Goal: Information Seeking & Learning: Learn about a topic

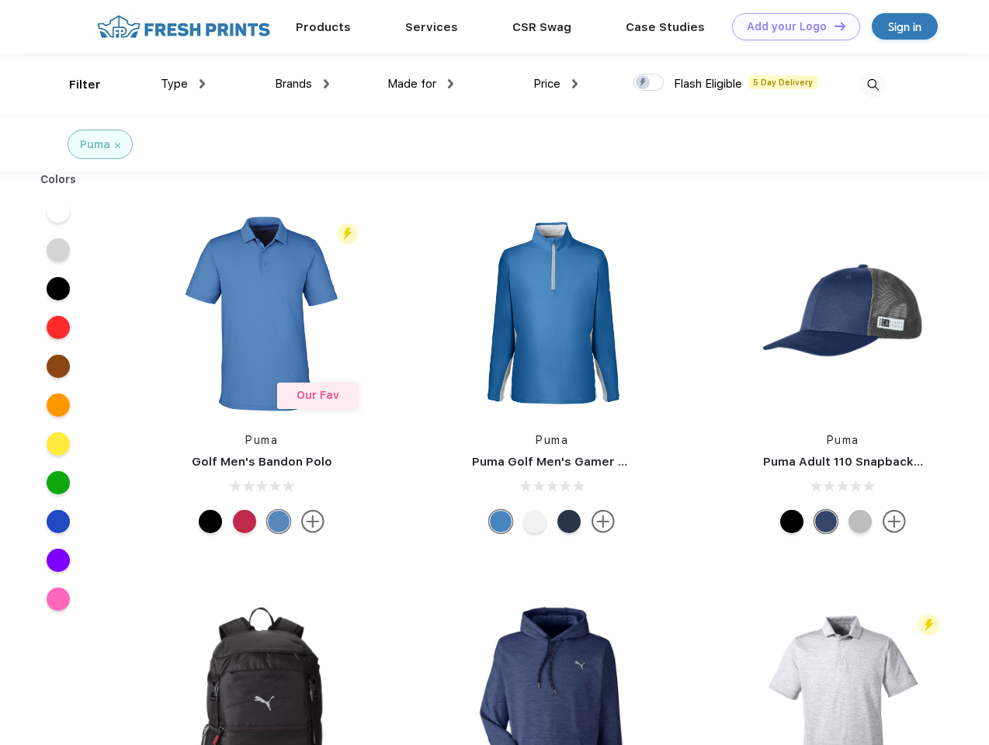
scroll to position [1, 0]
click at [790, 26] on link "Add your Logo Design Tool" at bounding box center [796, 26] width 128 height 27
click at [0, 0] on div "Design Tool" at bounding box center [0, 0] width 0 height 0
click at [833, 26] on link "Add your Logo Design Tool" at bounding box center [796, 26] width 128 height 27
click at [75, 85] on div "Filter" at bounding box center [85, 85] width 32 height 18
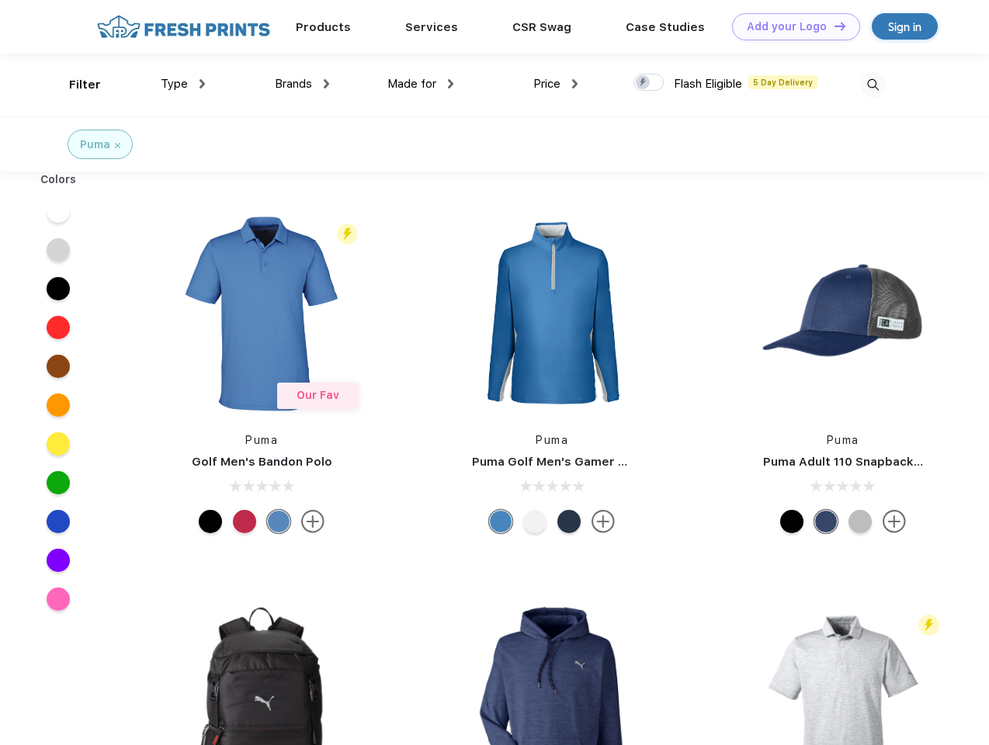
click at [183, 84] on span "Type" at bounding box center [174, 84] width 27 height 14
click at [302, 84] on span "Brands" at bounding box center [293, 84] width 37 height 14
click at [421, 84] on span "Made for" at bounding box center [411, 84] width 49 height 14
click at [556, 84] on span "Price" at bounding box center [546, 84] width 27 height 14
click at [649, 83] on div at bounding box center [648, 82] width 30 height 17
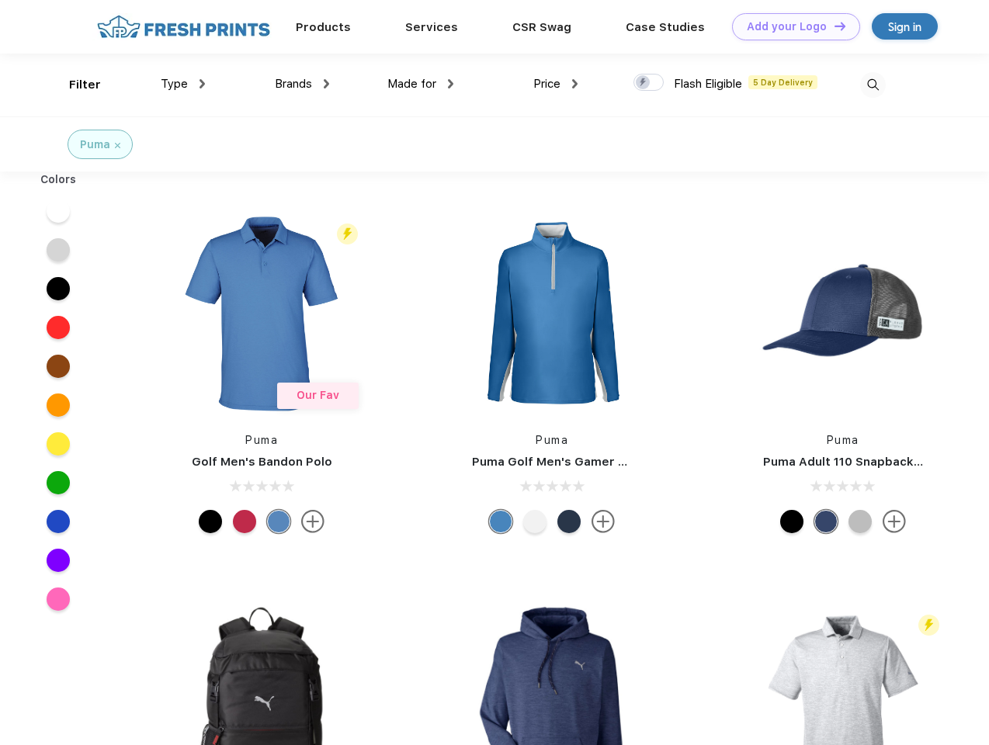
click at [644, 83] on input "checkbox" at bounding box center [638, 78] width 10 height 10
click at [873, 85] on img at bounding box center [873, 85] width 26 height 26
